Goal: Ask a question: Seek information or help from site administrators or community

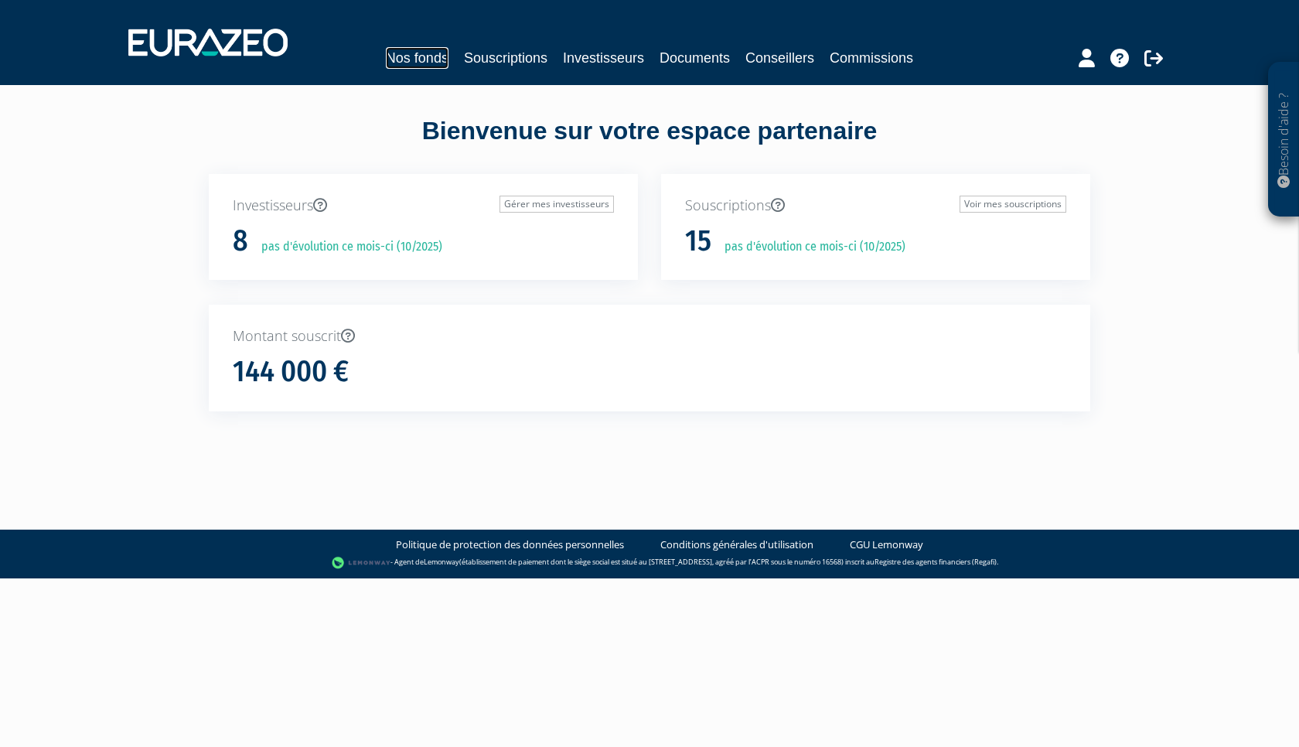
click at [415, 63] on link "Nos fonds" at bounding box center [417, 58] width 63 height 22
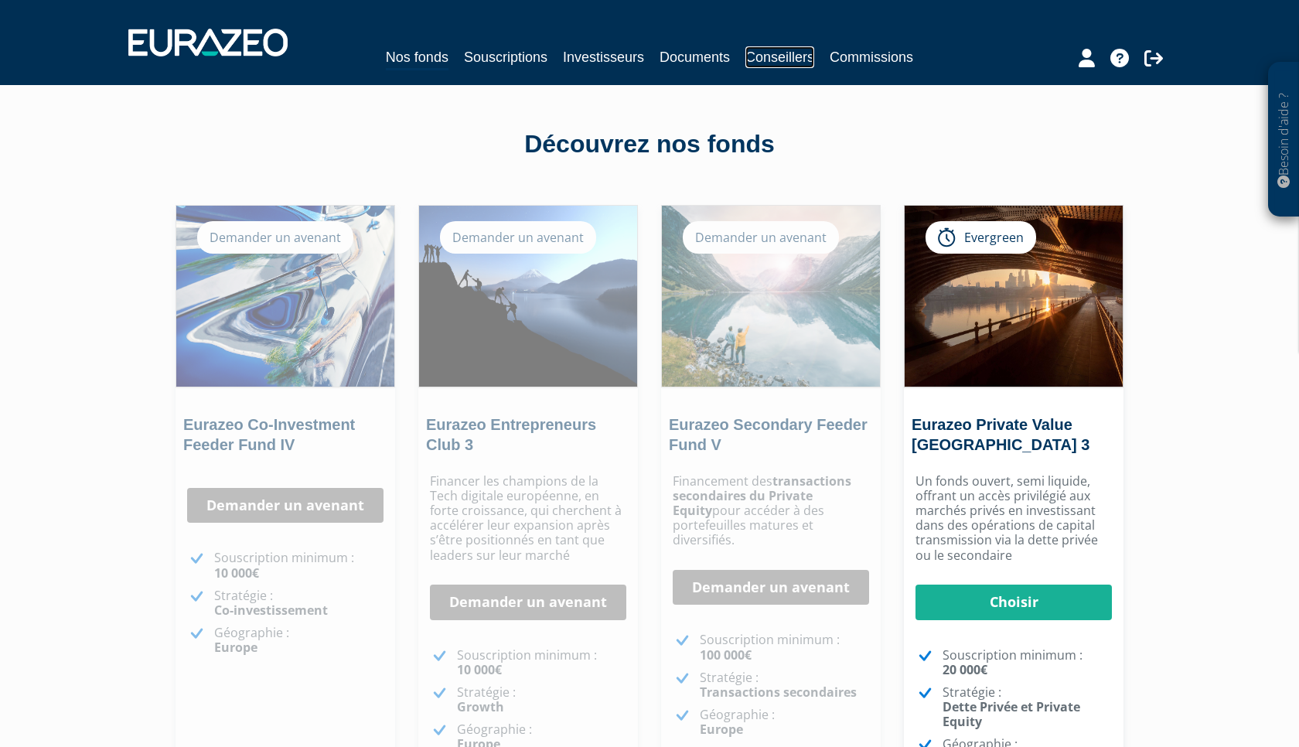
click at [776, 63] on link "Conseillers" at bounding box center [779, 57] width 69 height 22
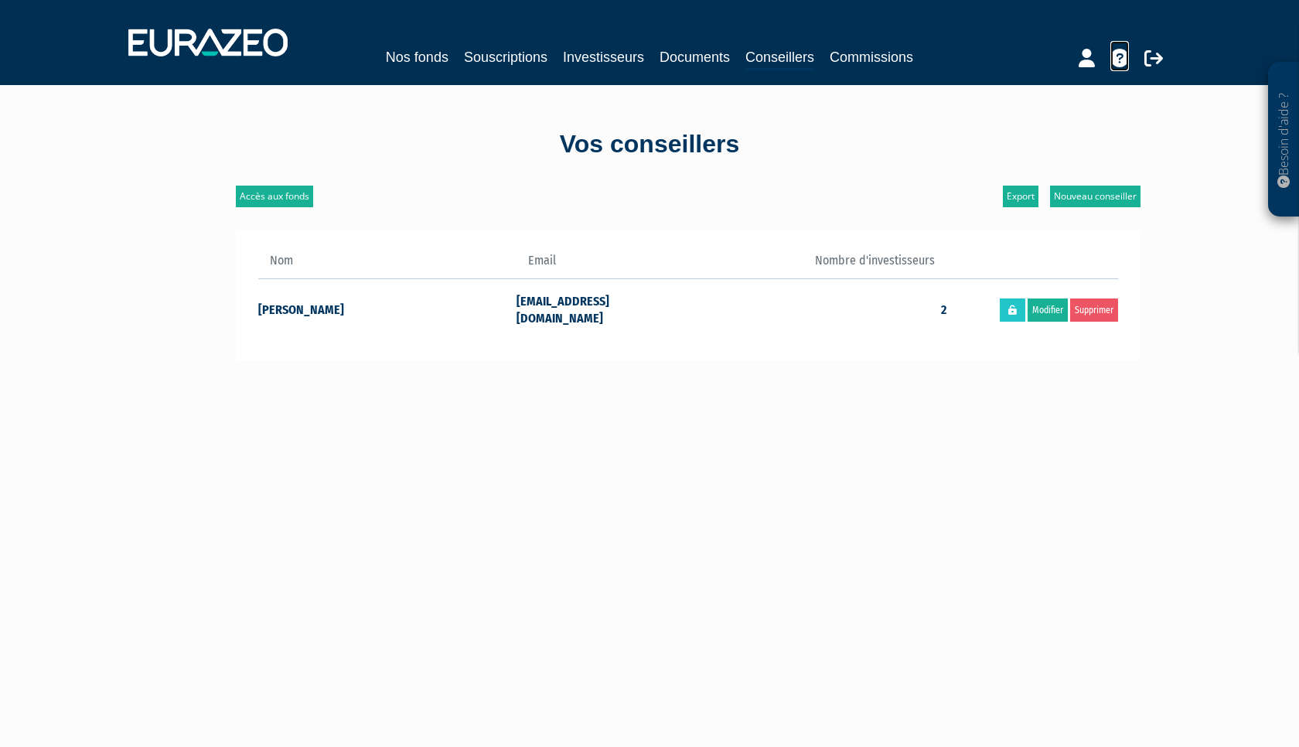
click at [1120, 58] on icon at bounding box center [1119, 58] width 19 height 19
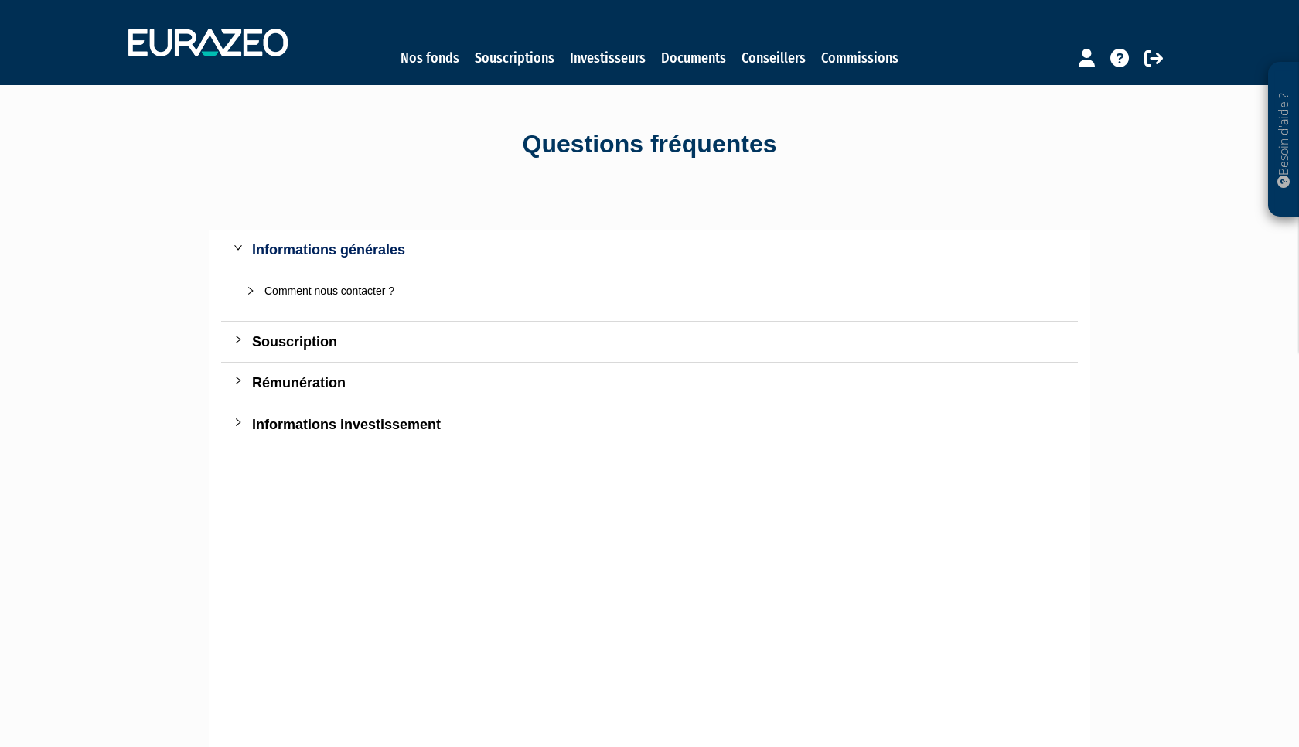
click at [291, 382] on div "Rémunération" at bounding box center [658, 383] width 813 height 22
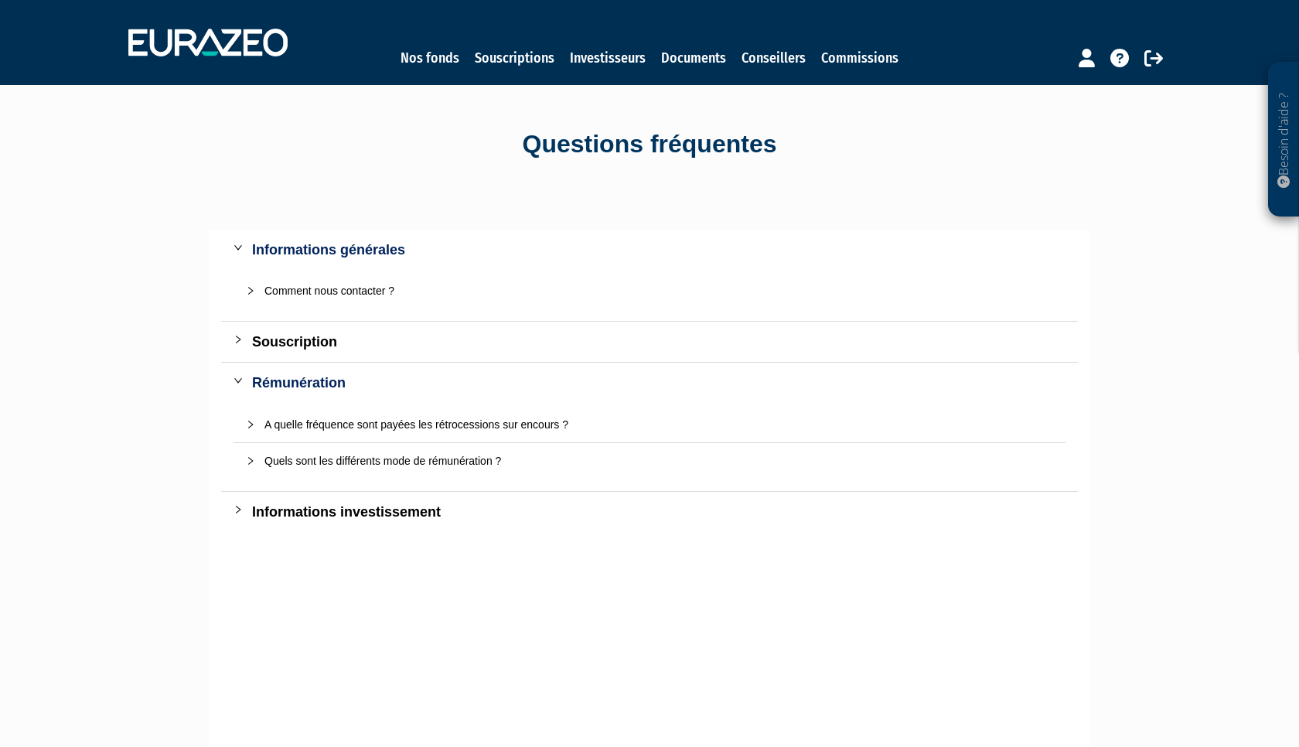
click at [320, 422] on div "A quelle fréquence sont payées les rétrocessions sur encours ?" at bounding box center [658, 424] width 789 height 17
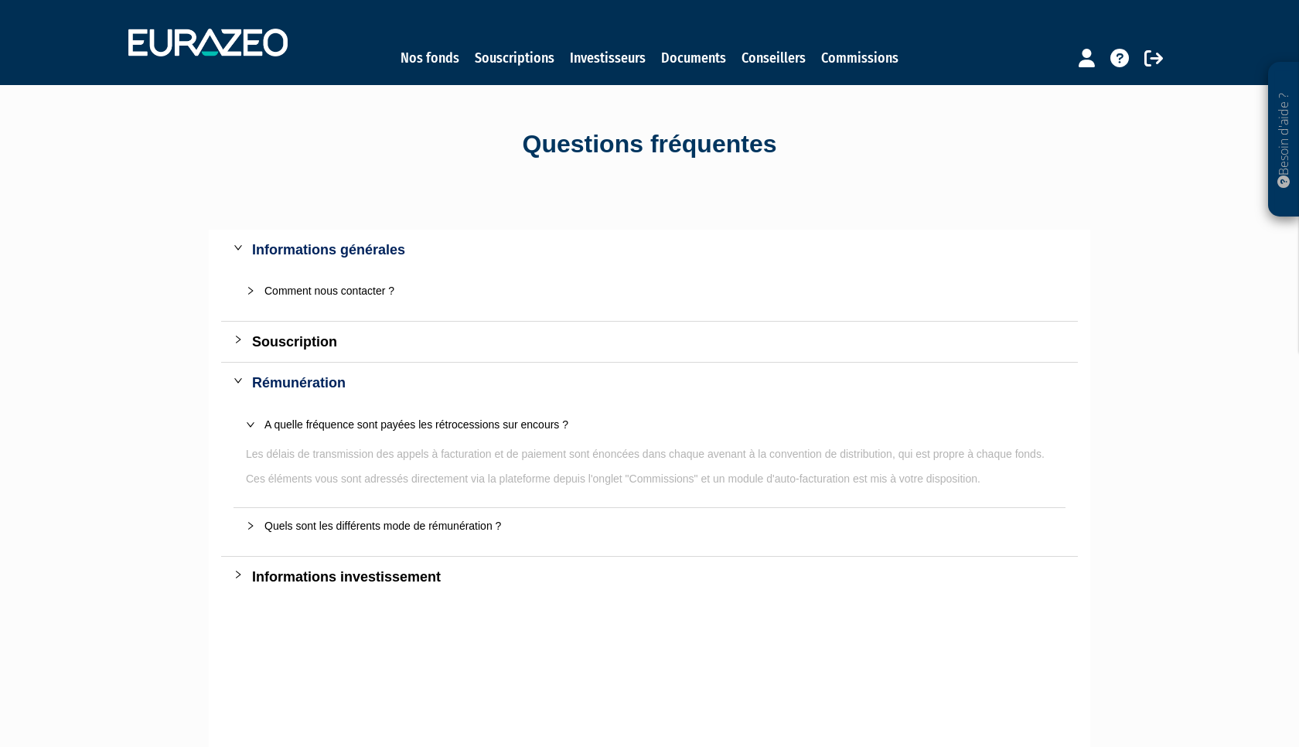
click at [298, 343] on div "Souscription" at bounding box center [658, 342] width 813 height 22
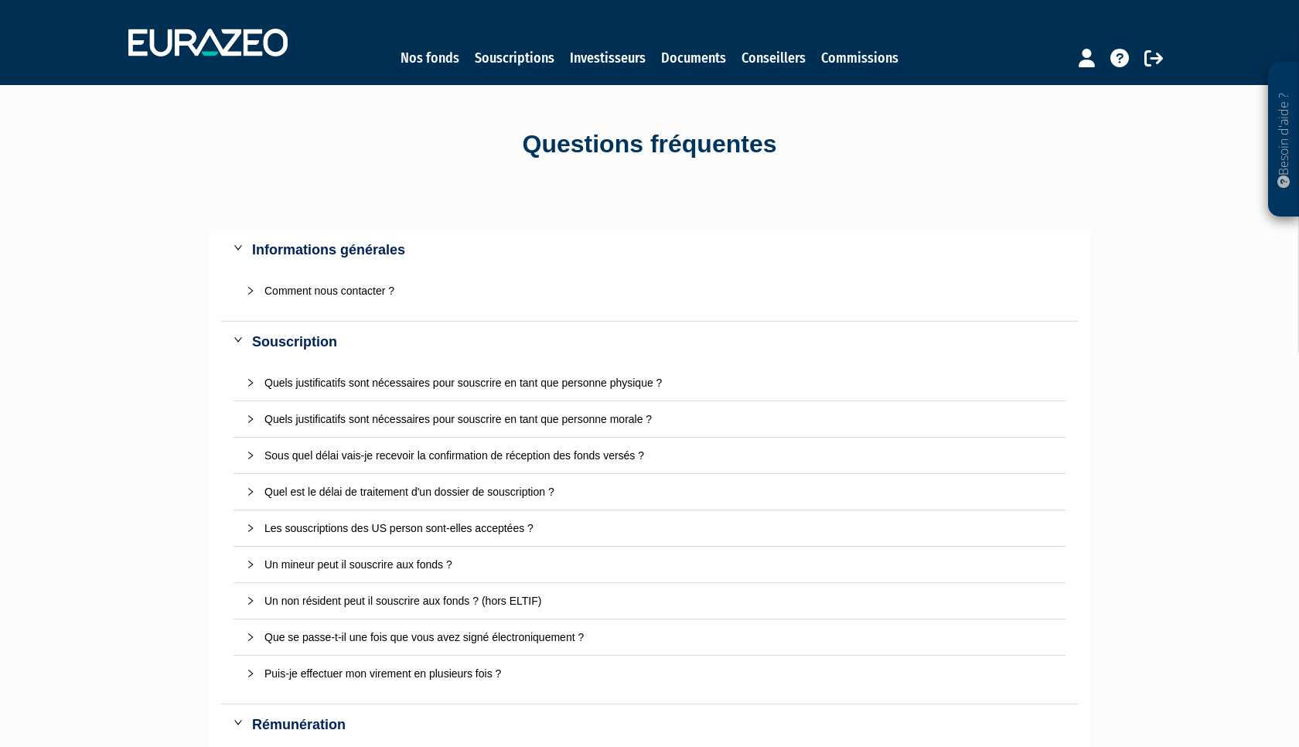
click at [345, 292] on div "Comment nous contacter ?" at bounding box center [658, 290] width 789 height 17
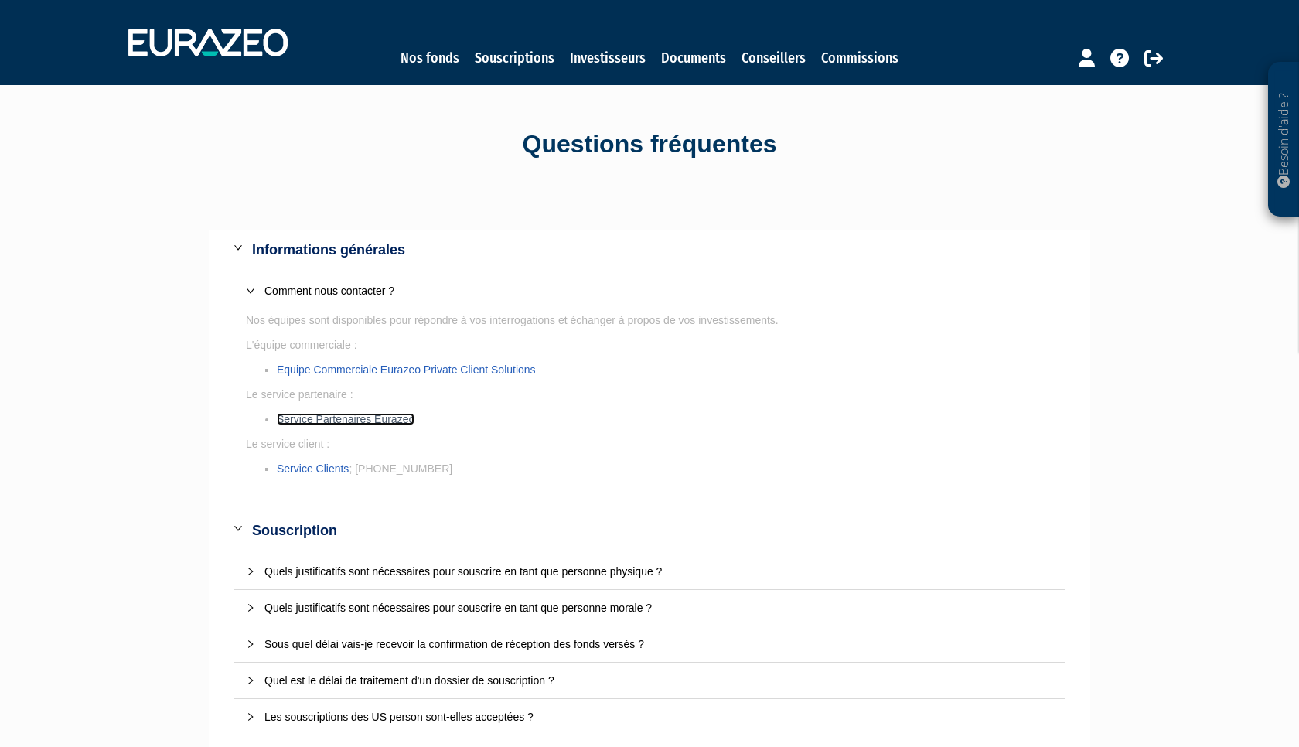
click at [346, 420] on link "Service Partenaires Eurazeo" at bounding box center [346, 419] width 138 height 12
